Goal: Task Accomplishment & Management: Complete application form

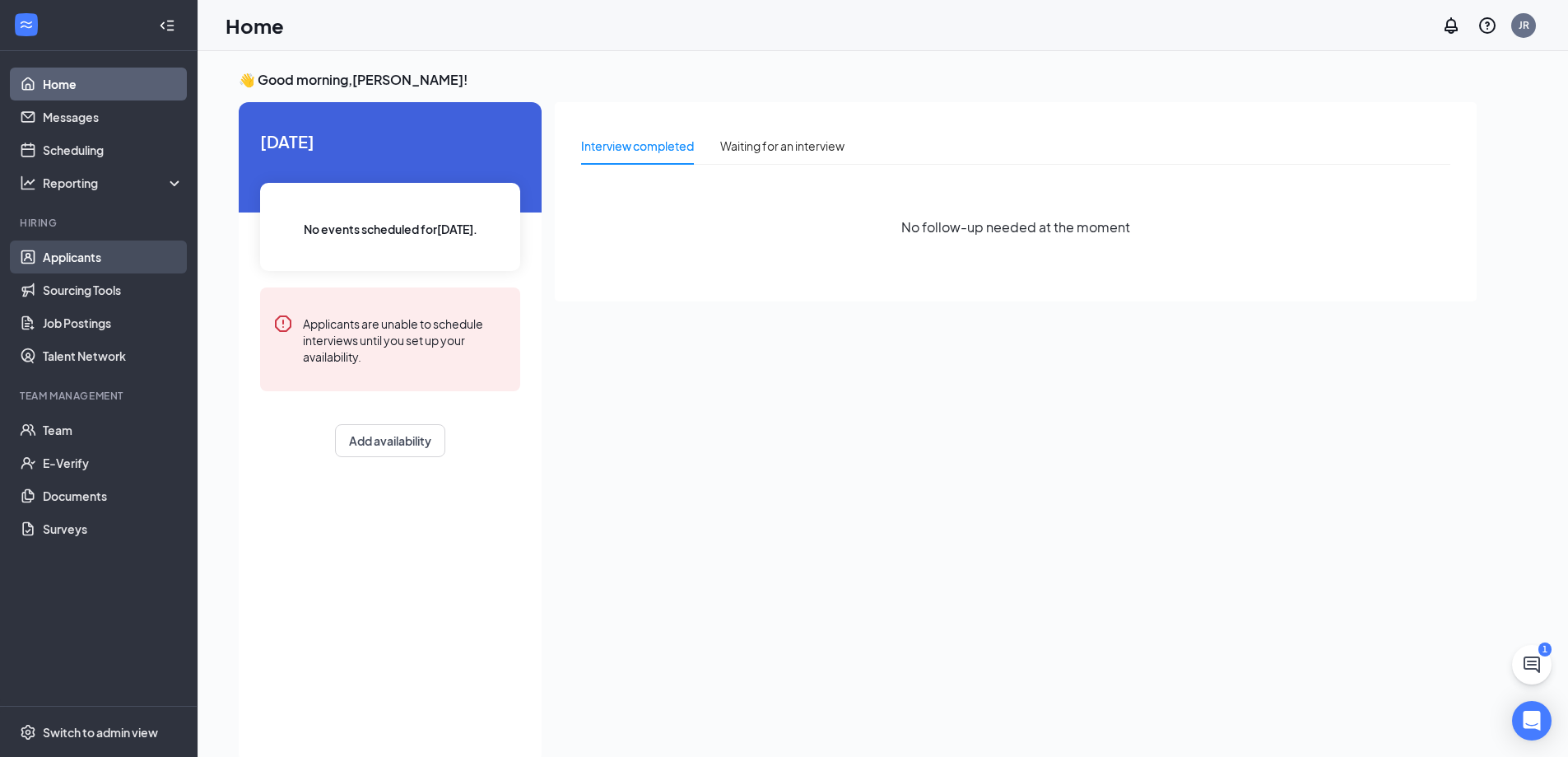
click at [79, 266] on link "Applicants" at bounding box center [114, 257] width 141 height 33
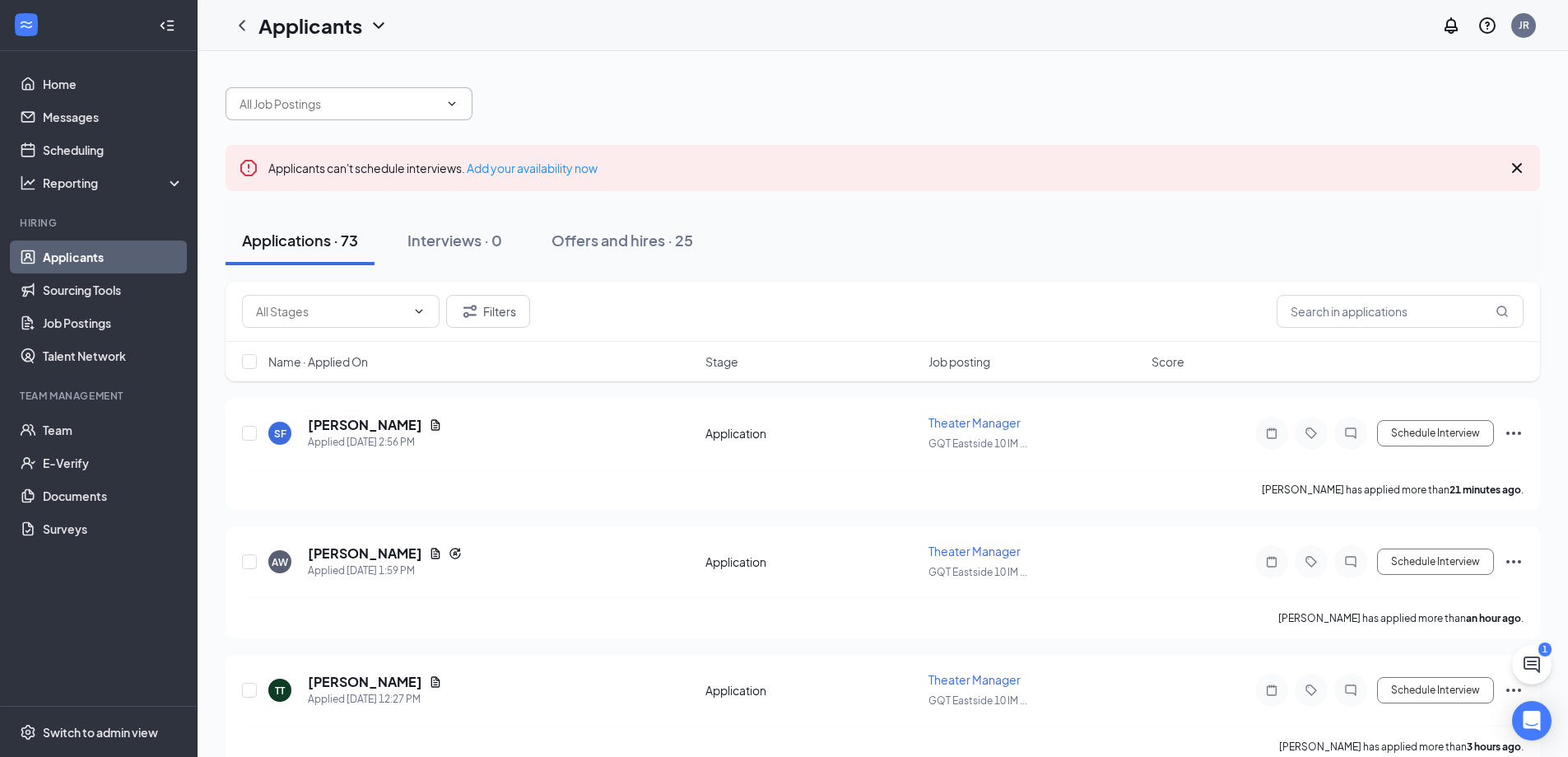
click at [296, 106] on input "text" at bounding box center [339, 104] width 199 height 18
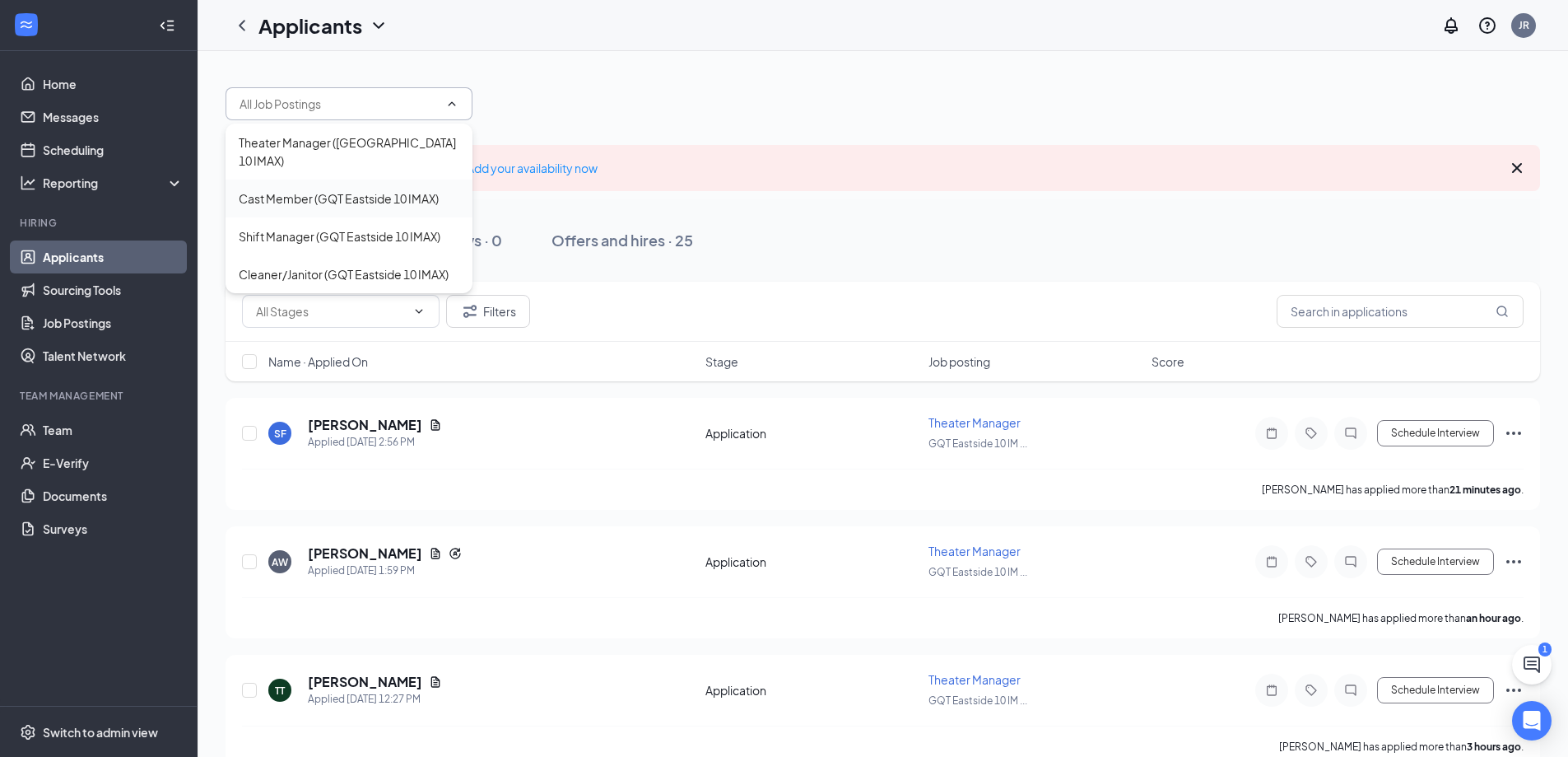
click at [345, 189] on div "Cast Member (GQT Eastside 10 IMAX)" at bounding box center [339, 198] width 200 height 18
type input "Cast Member (GQT Eastside 10 IMAX)"
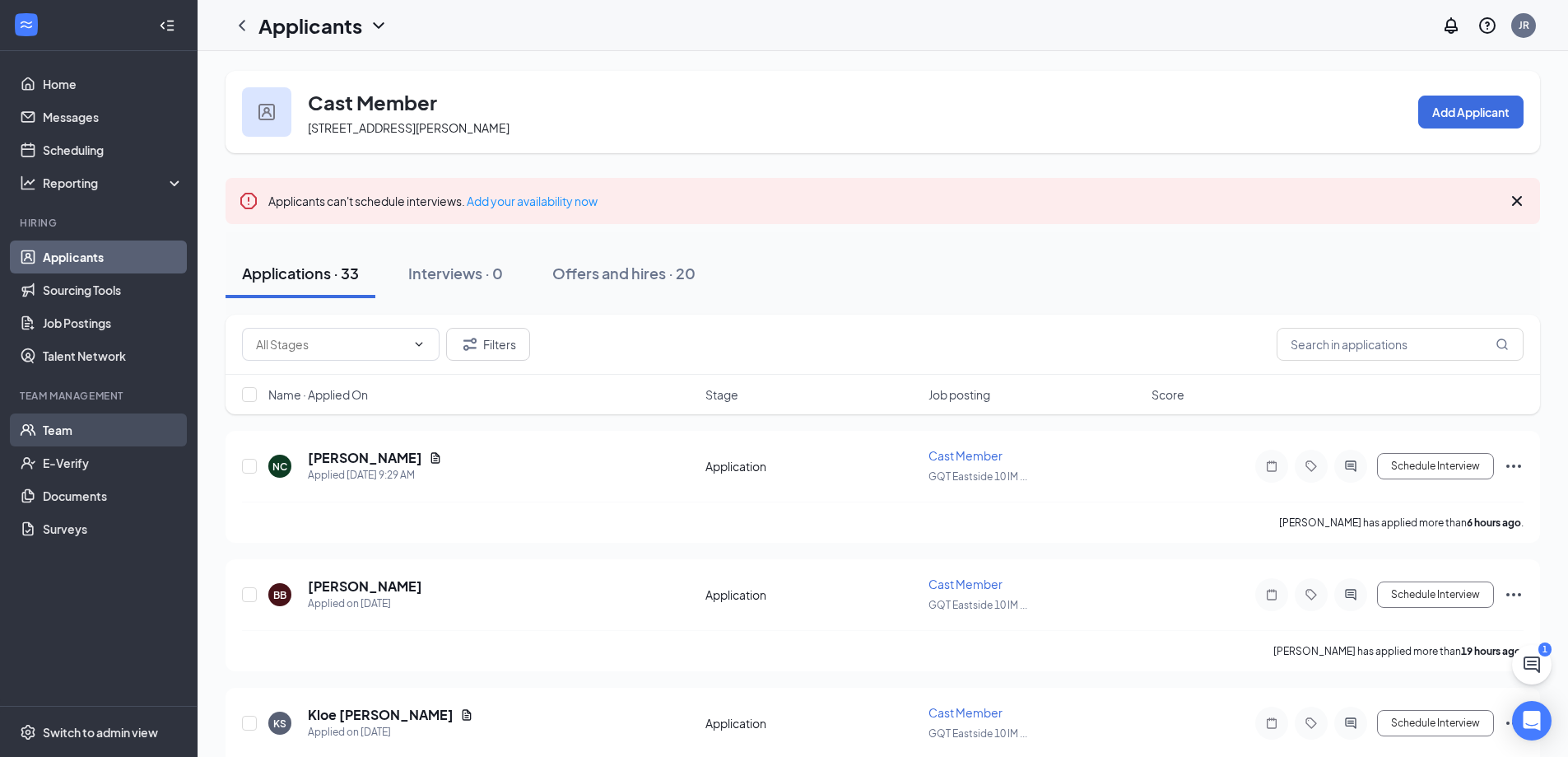
click at [93, 429] on link "Team" at bounding box center [114, 430] width 141 height 33
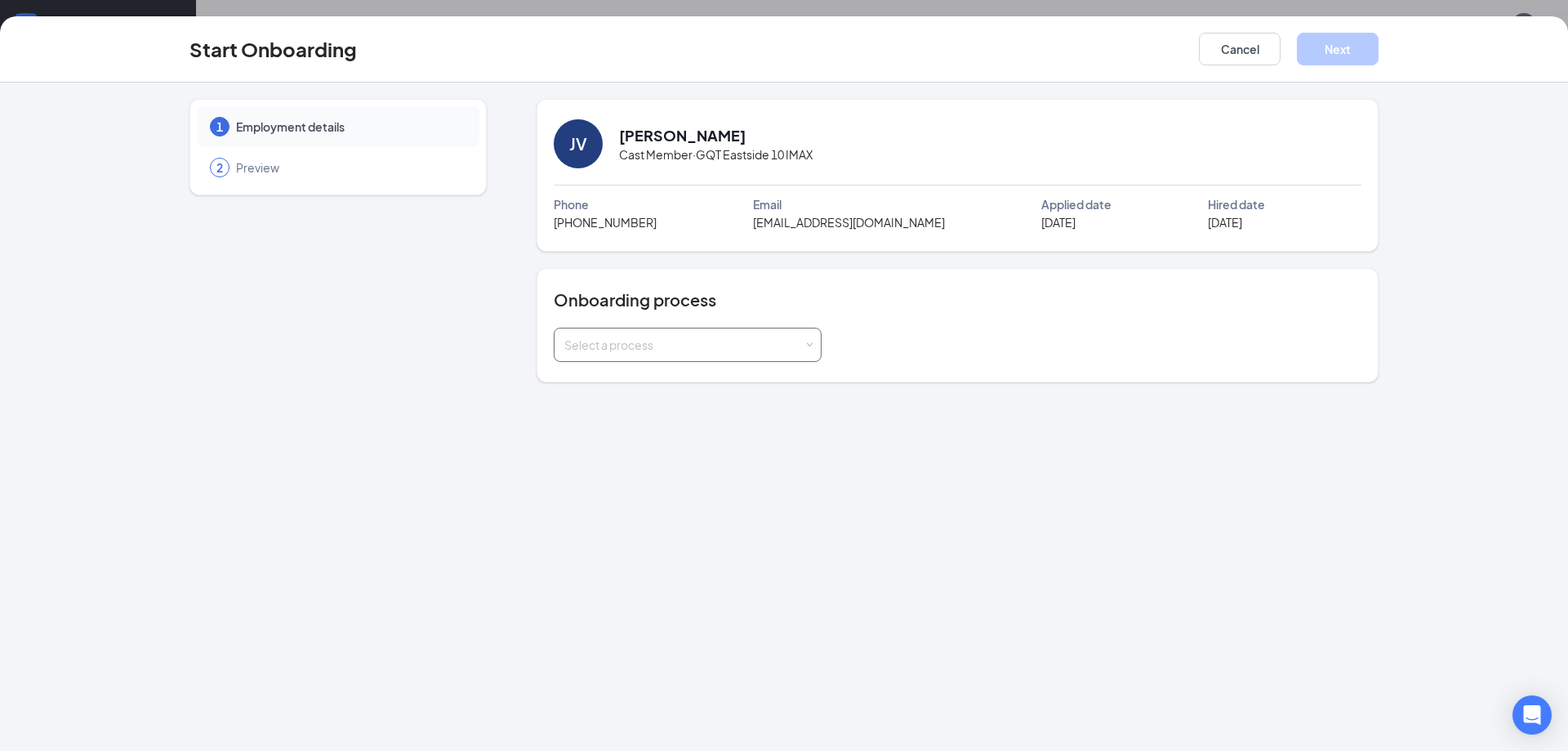
click at [595, 344] on div "Select a process" at bounding box center [684, 345] width 240 height 16
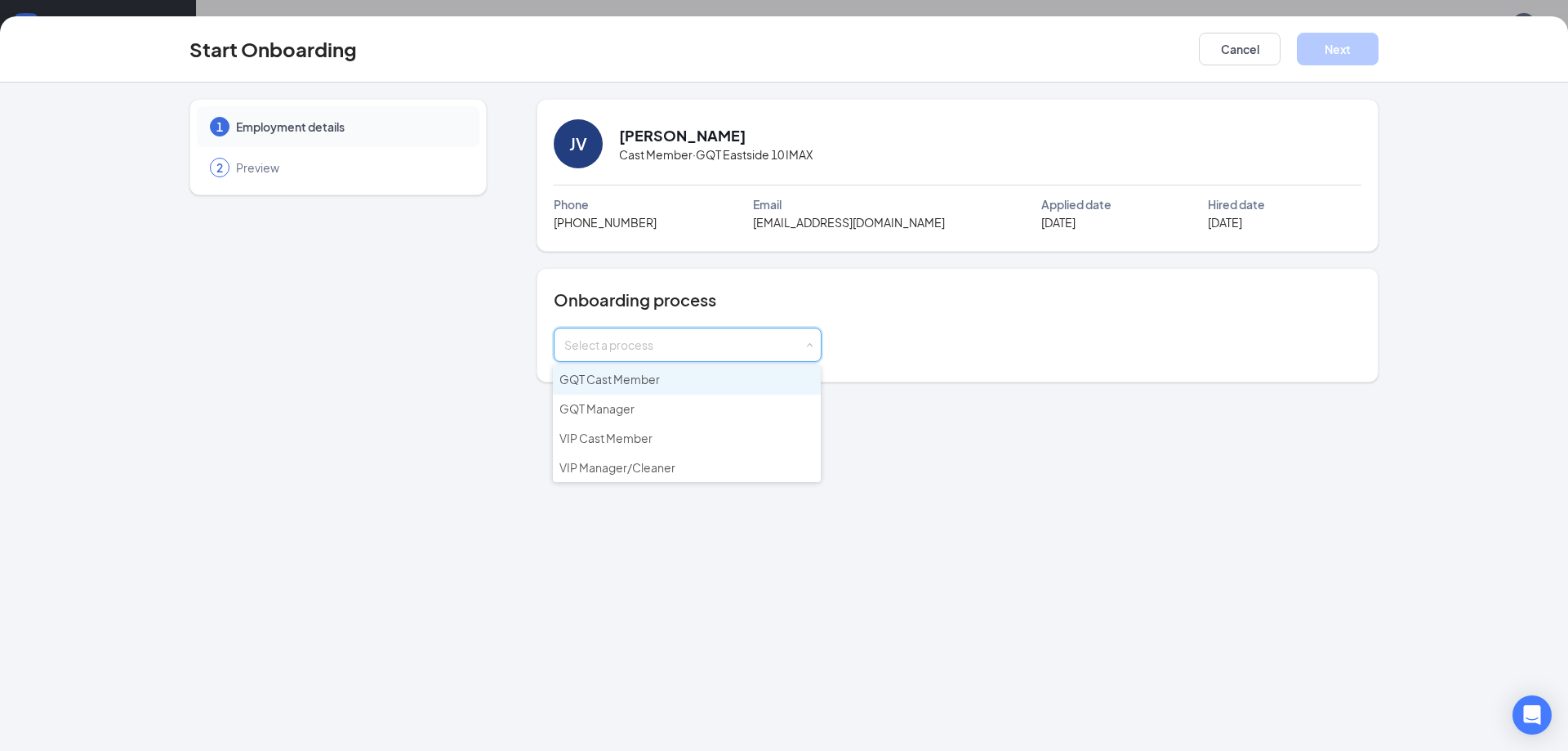
click at [606, 372] on span "GQT Cast Member" at bounding box center [609, 379] width 100 height 15
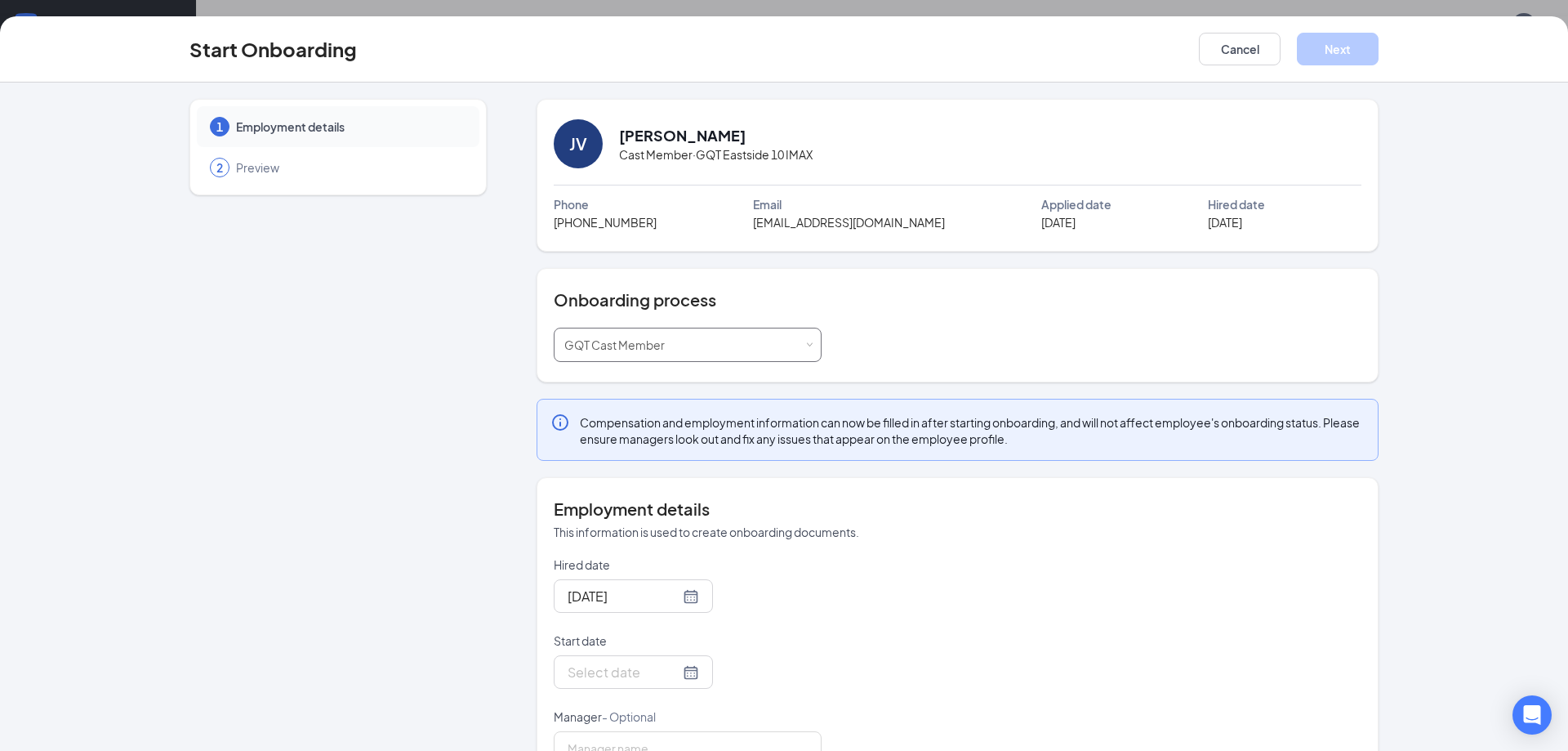
scroll to position [51, 0]
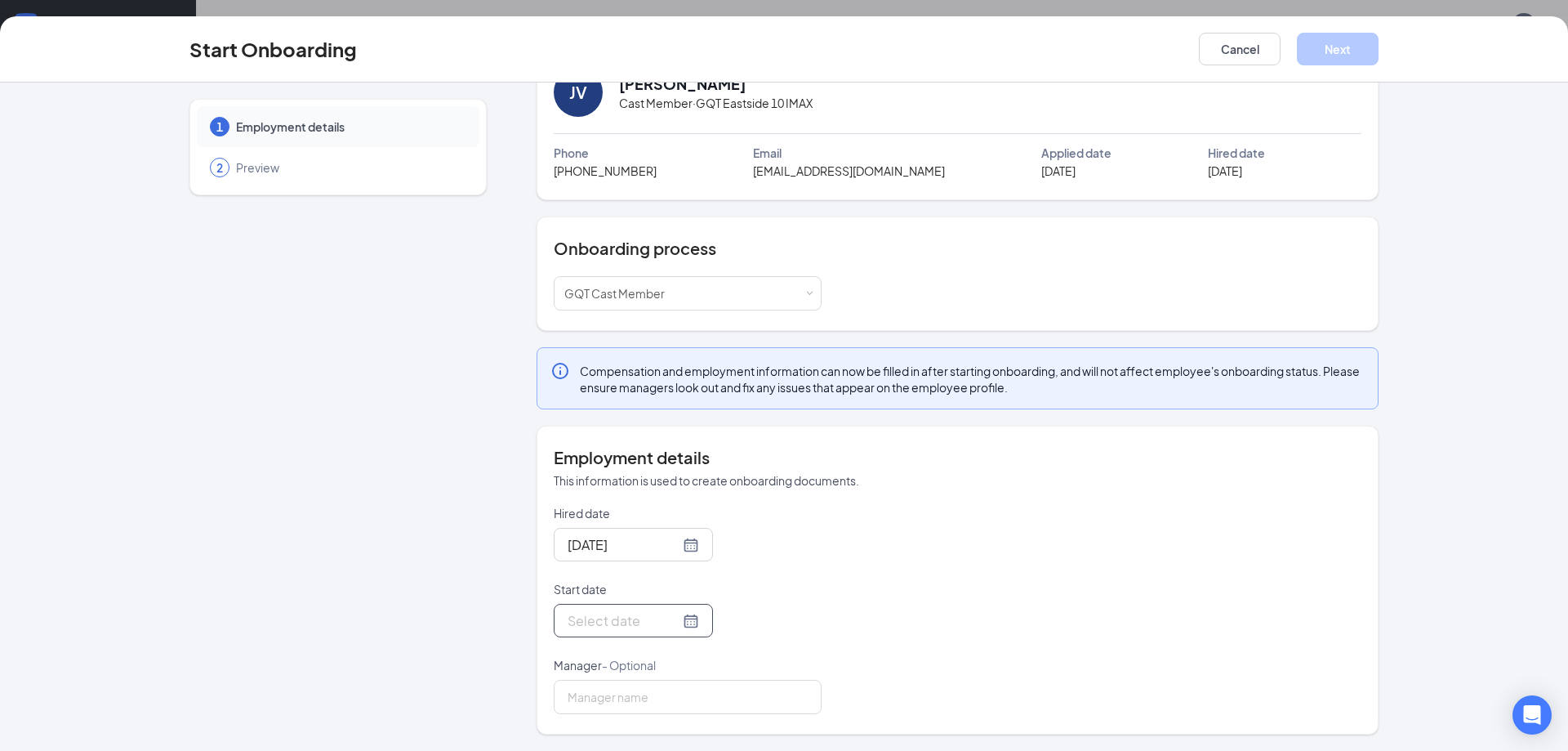
click at [667, 618] on div at bounding box center [633, 620] width 132 height 21
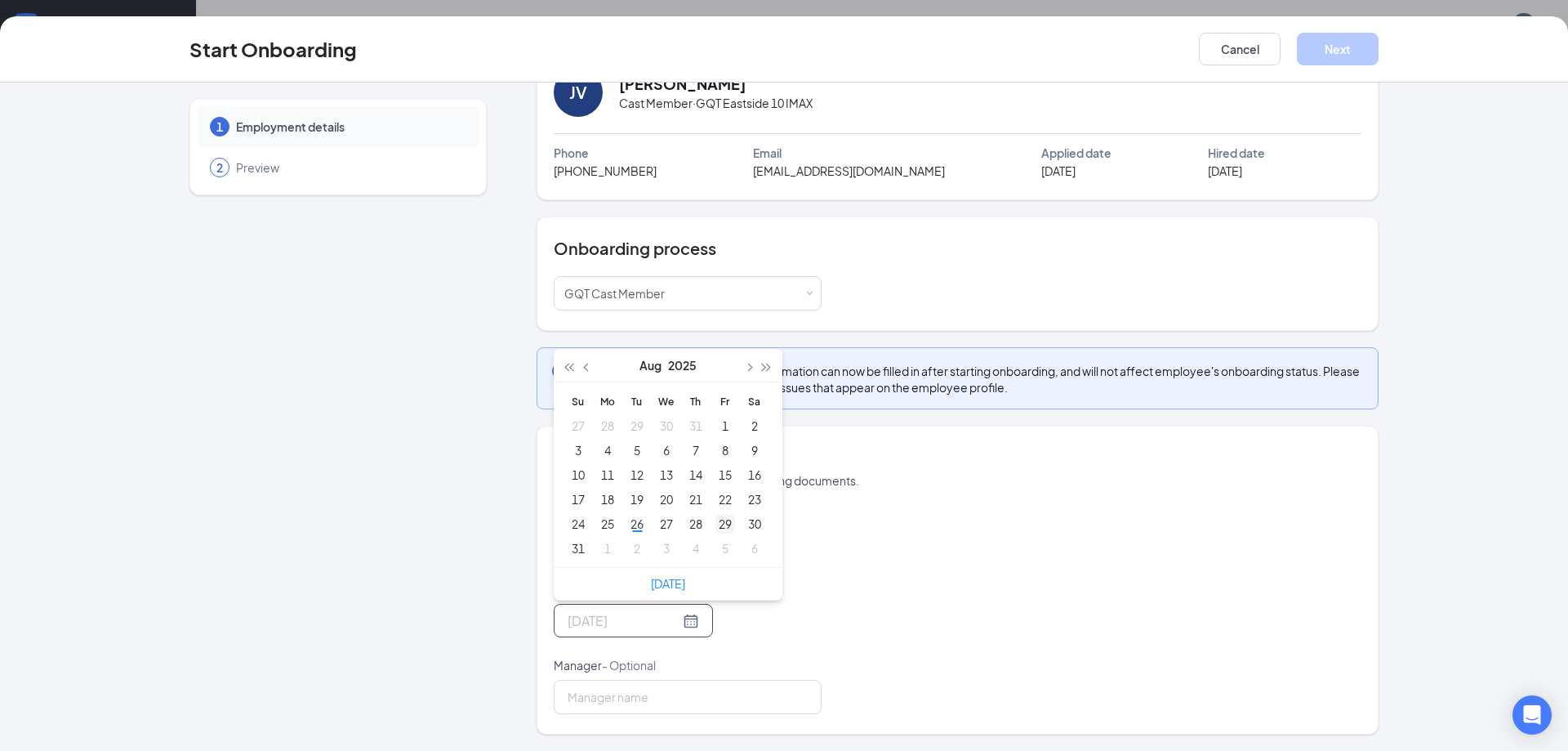
type input "Aug 29, 2025"
click at [723, 528] on div "29" at bounding box center [726, 524] width 20 height 20
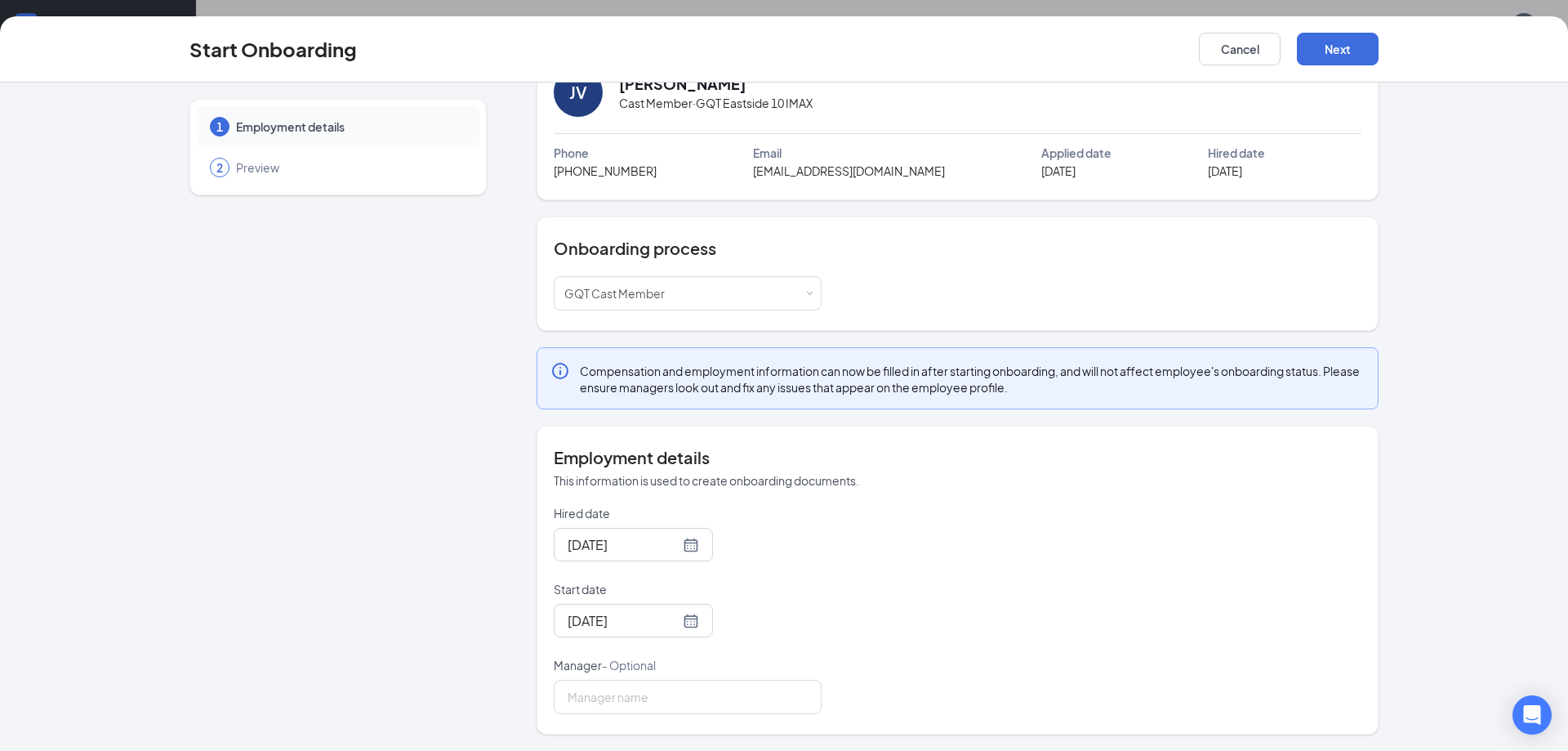
click at [1185, 671] on div "Hired date Aug 26, 2025 Start date Aug 29, 2025 Aug 2025 Su Mo Tu We Th Fr Sa 2…" at bounding box center [957, 609] width 808 height 209
click at [678, 699] on input "Manager - Optional" at bounding box center [687, 697] width 268 height 35
type input "[PERSON_NAME]"
click at [1338, 58] on button "Next" at bounding box center [1337, 49] width 82 height 33
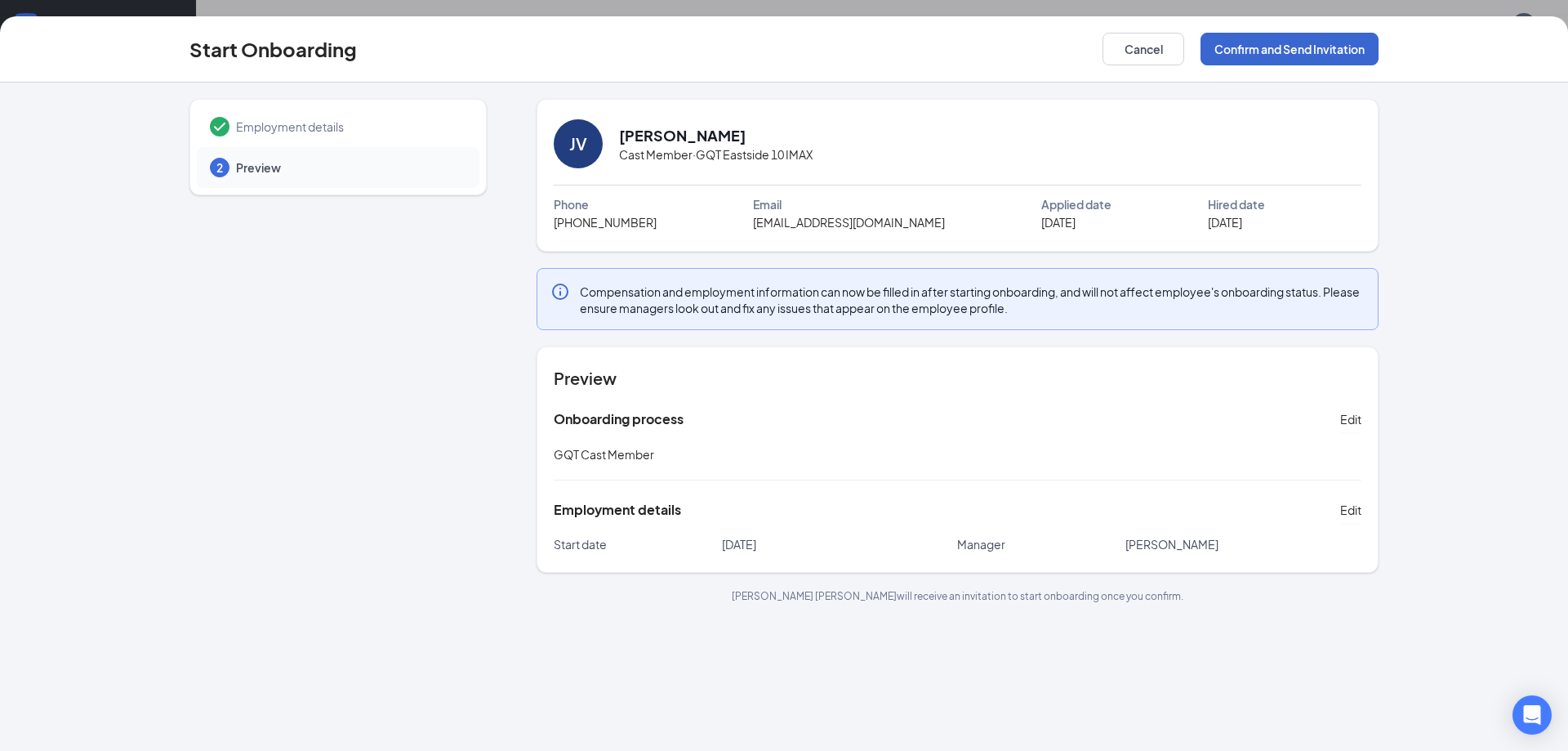
scroll to position [0, 0]
click at [1317, 52] on button "Confirm and Send Invitation" at bounding box center [1290, 49] width 178 height 33
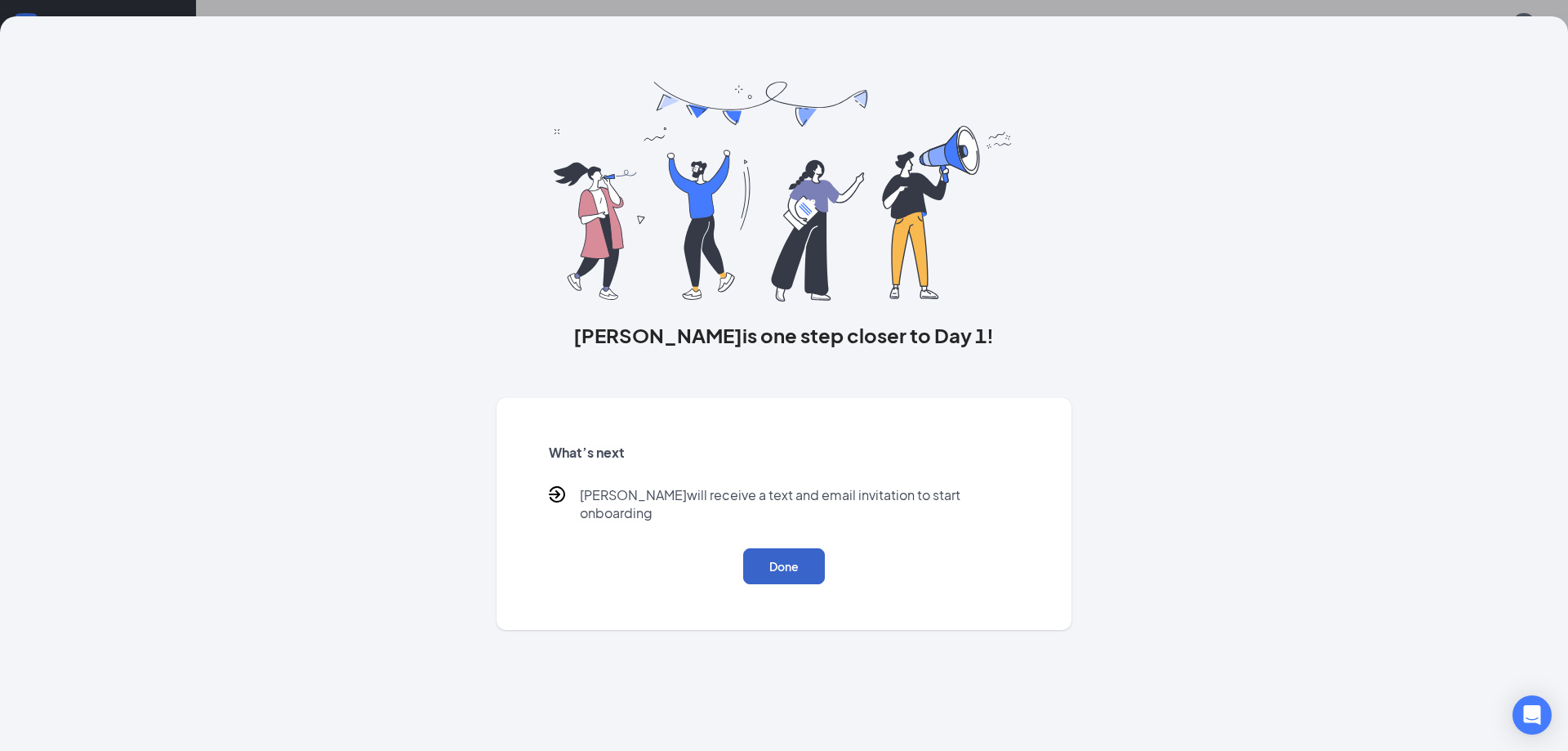
click at [813, 548] on button "Done" at bounding box center [784, 567] width 82 height 36
